Goal: Use online tool/utility: Utilize a website feature to perform a specific function

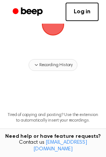
scroll to position [33, 0]
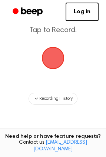
click at [51, 58] on span "button" at bounding box center [53, 58] width 23 height 23
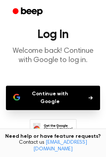
scroll to position [33, 0]
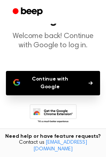
click at [52, 84] on button "Continue with Google" at bounding box center [53, 83] width 94 height 24
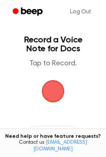
click at [54, 92] on span "button" at bounding box center [53, 91] width 27 height 27
click at [49, 88] on span "button" at bounding box center [53, 91] width 24 height 24
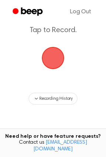
scroll to position [33, 0]
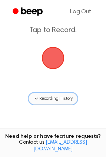
click at [36, 98] on icon "button" at bounding box center [36, 99] width 6 height 6
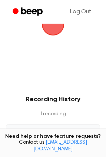
scroll to position [0, 0]
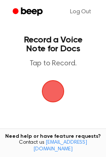
click at [48, 93] on span "button" at bounding box center [52, 91] width 28 height 28
